Goal: Transaction & Acquisition: Obtain resource

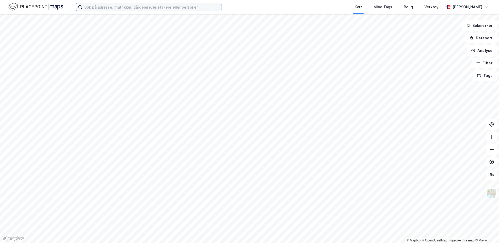
click at [120, 9] on input at bounding box center [151, 7] width 139 height 8
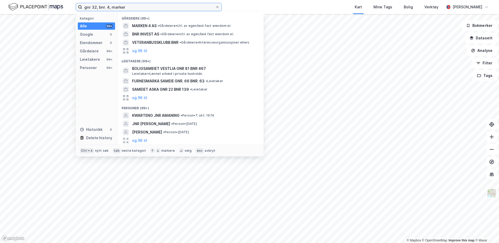
drag, startPoint x: 142, startPoint y: 6, endPoint x: 110, endPoint y: 7, distance: 32.1
click at [110, 7] on input "gnr 32, bnr. 4, marker" at bounding box center [148, 7] width 133 height 8
drag, startPoint x: 132, startPoint y: 7, endPoint x: 70, endPoint y: 3, distance: 62.5
click at [70, 3] on div "gnr 32, bnr. 4, 3122 Kategori Alle 99+ Google 0 Eiendommer 0 Gårdeiere 99+ Leie…" at bounding box center [249, 7] width 499 height 14
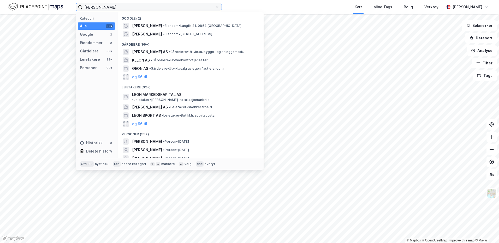
click at [137, 7] on input "[PERSON_NAME]" at bounding box center [148, 7] width 133 height 8
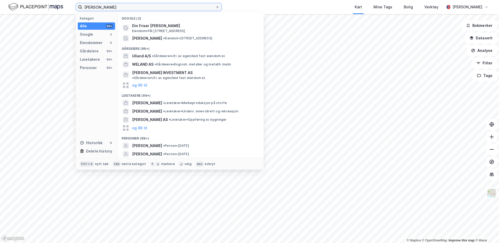
drag, startPoint x: 124, startPoint y: 7, endPoint x: 32, endPoint y: -4, distance: 92.9
click at [32, 0] on html "[PERSON_NAME] Kategori Alle 99+ Google 2 Eiendommer 0 Gårdeiere 99+ Leietakere …" at bounding box center [249, 121] width 499 height 243
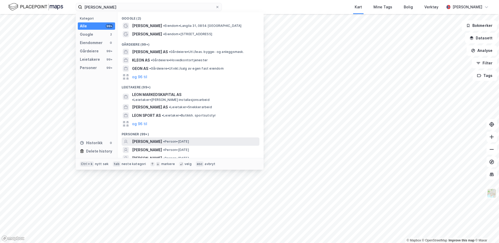
click at [189, 140] on span "• Person • [DATE]" at bounding box center [176, 142] width 26 height 4
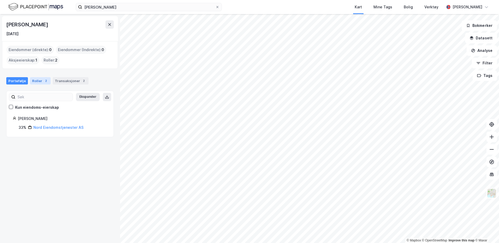
click at [45, 82] on div "2" at bounding box center [45, 80] width 5 height 5
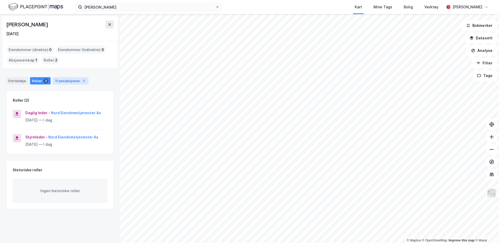
click at [62, 80] on div "Transaksjoner 2" at bounding box center [71, 80] width 36 height 7
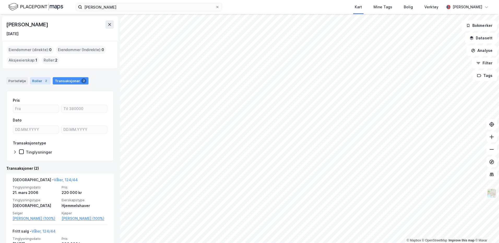
click at [43, 81] on div "2" at bounding box center [45, 80] width 5 height 5
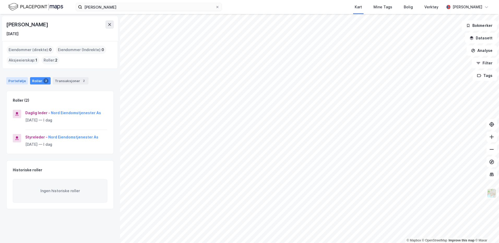
click at [22, 78] on div "Portefølje" at bounding box center [17, 80] width 22 height 7
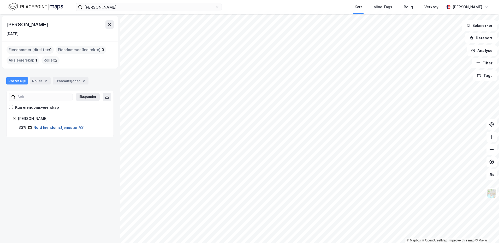
click at [52, 127] on link "Nord Eiendomstjenester AS" at bounding box center [58, 127] width 50 height 4
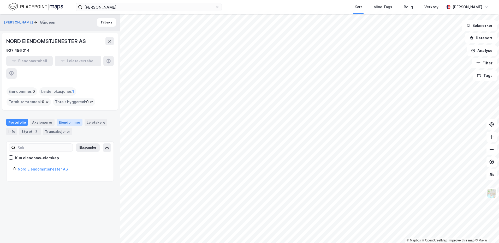
click at [70, 119] on div "Eiendommer" at bounding box center [70, 122] width 26 height 7
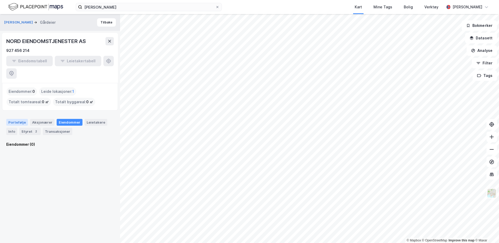
click at [9, 119] on div "Portefølje" at bounding box center [17, 122] width 22 height 7
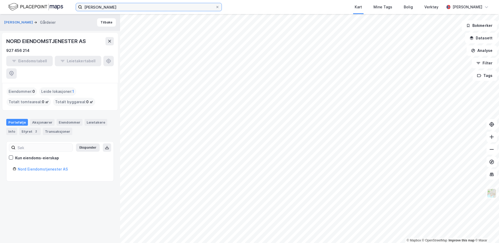
click at [102, 5] on input "[PERSON_NAME]" at bounding box center [148, 7] width 133 height 8
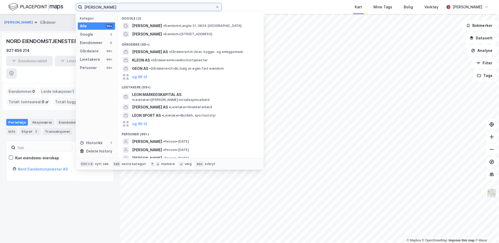
click at [103, 6] on input "[PERSON_NAME]" at bounding box center [148, 7] width 133 height 8
drag, startPoint x: 134, startPoint y: 7, endPoint x: 64, endPoint y: 10, distance: 69.4
click at [64, 10] on div "[PERSON_NAME] Kategori Alle 99+ Google 2 Eiendommer 0 Gårdeiere 99+ Leietakere …" at bounding box center [249, 7] width 499 height 14
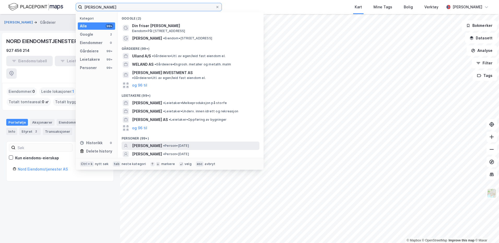
type input "[PERSON_NAME]"
click at [206, 144] on div "[PERSON_NAME] • Person • [DATE]" at bounding box center [195, 146] width 126 height 6
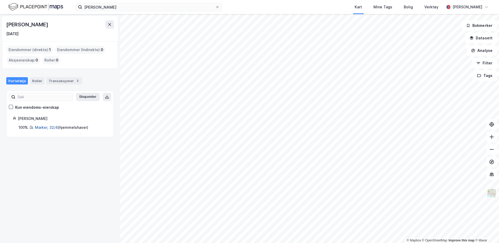
click at [51, 127] on link "Marker, 32/4" at bounding box center [46, 127] width 23 height 4
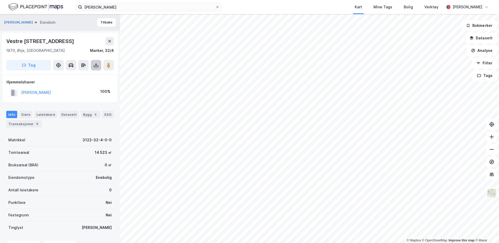
click at [98, 65] on icon at bounding box center [96, 66] width 4 height 2
click at [72, 77] on div "Last ned grunnbok" at bounding box center [70, 76] width 30 height 4
